Goal: Information Seeking & Learning: Learn about a topic

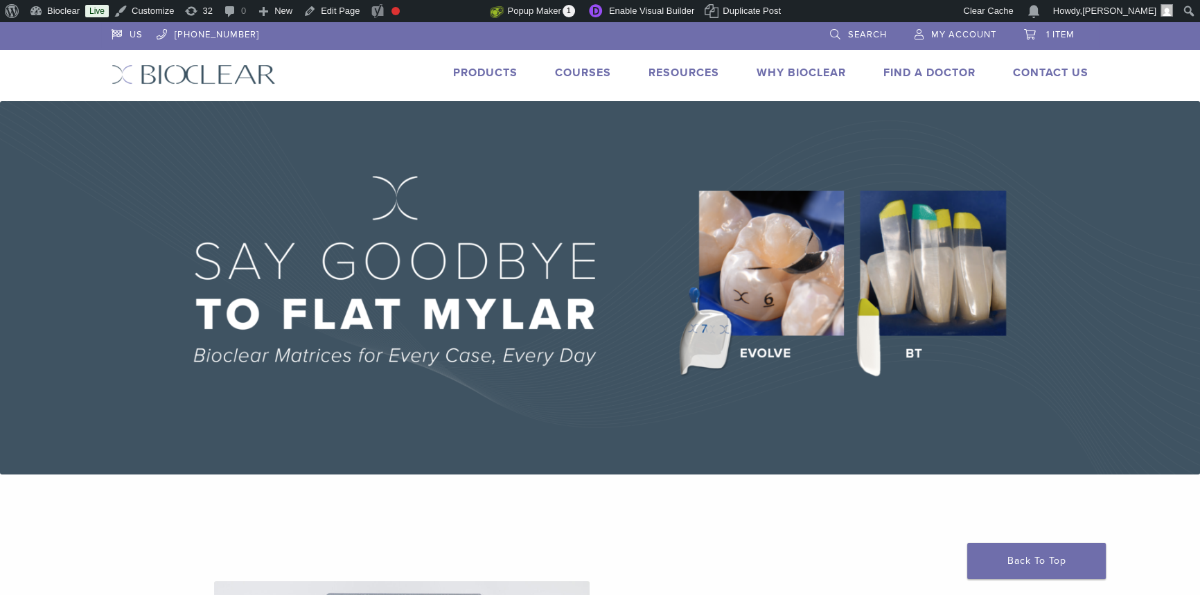
click at [453, 67] on link "Products" at bounding box center [485, 73] width 64 height 14
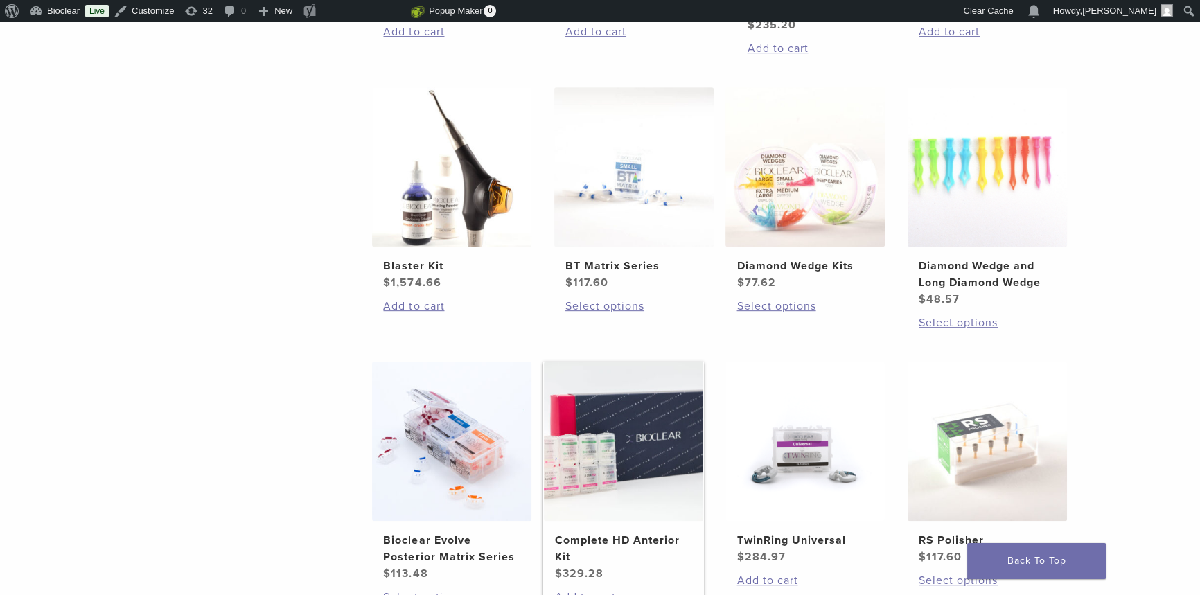
scroll to position [881, 0]
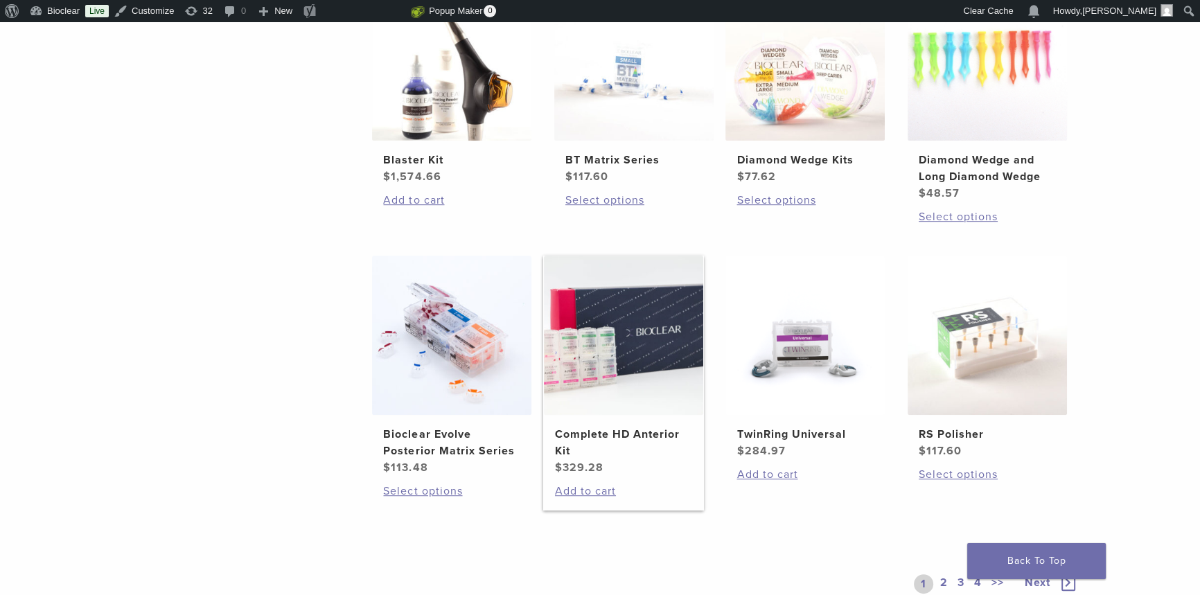
click at [636, 428] on h2 "Complete HD Anterior Kit" at bounding box center [623, 442] width 137 height 33
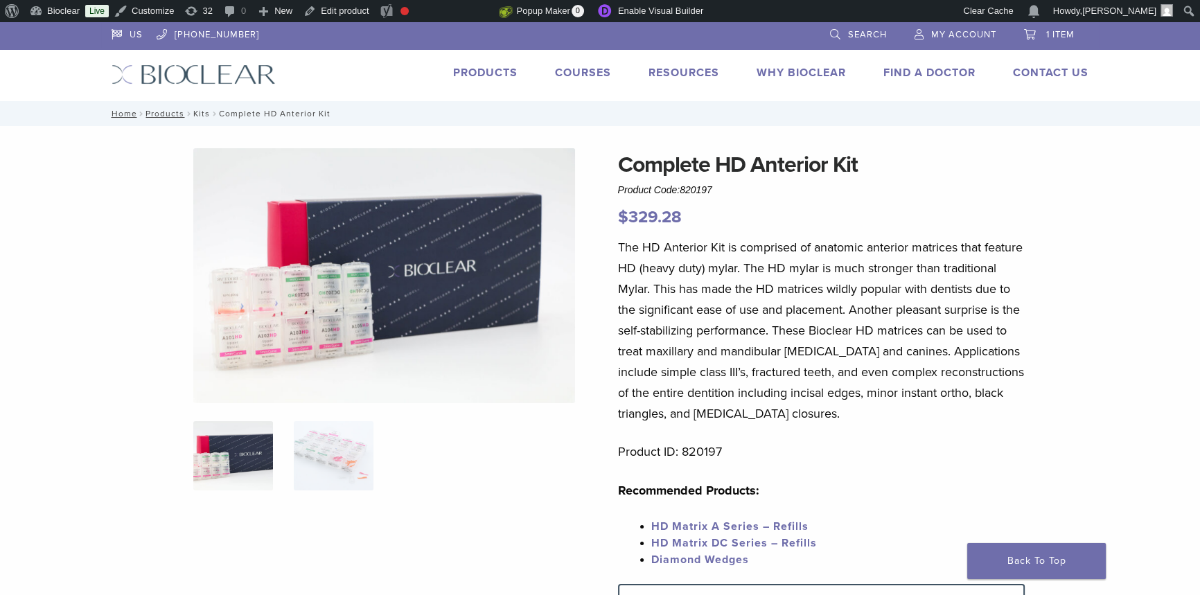
click at [193, 112] on link "Kits" at bounding box center [201, 114] width 17 height 10
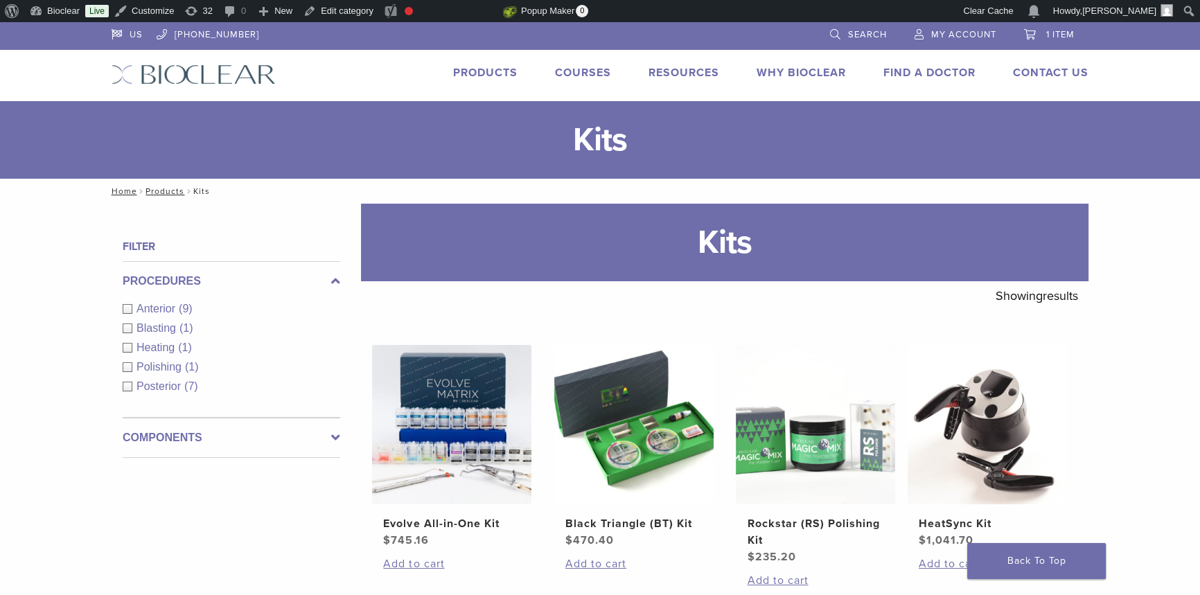
click at [570, 69] on link "Courses" at bounding box center [583, 73] width 56 height 14
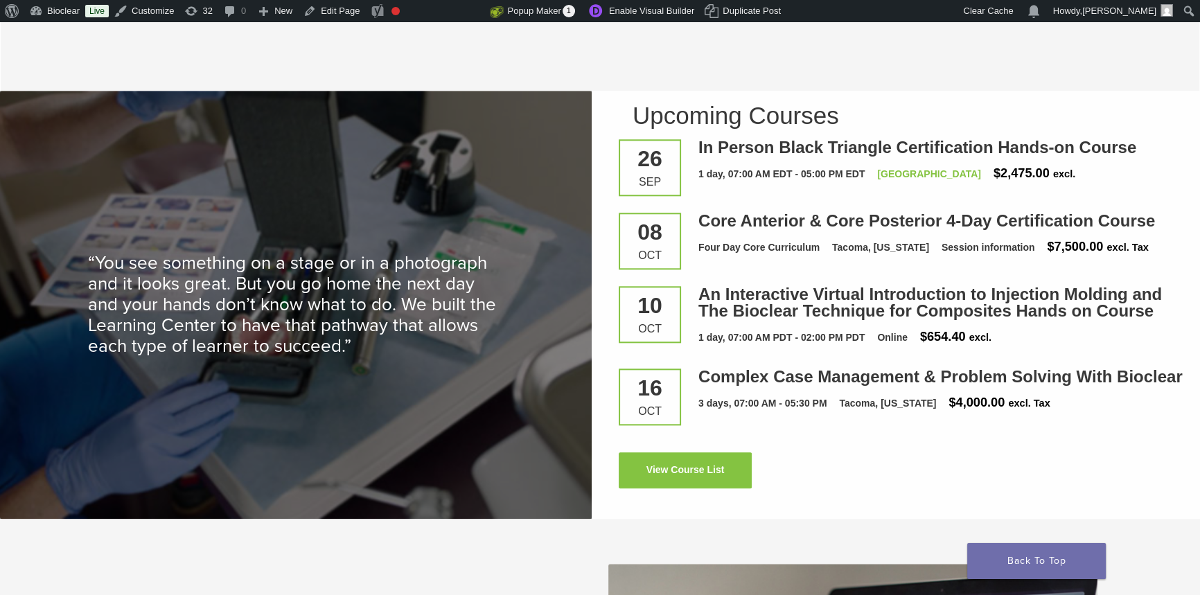
scroll to position [1872, 0]
